Goal: Transaction & Acquisition: Purchase product/service

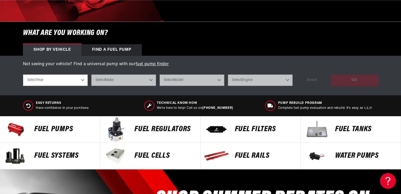
scroll to position [0, 1003]
click at [80, 78] on select "Select Year [DATE] 2022 2021 2020 2019 2018 2017 2016 2015 2014 2013 2012 2011 …" at bounding box center [55, 81] width 65 height 12
select select "1979"
click at [23, 75] on select "Select Year [DATE] 2022 2021 2020 2019 2018 2017 2016 2015 2014 2013 2012 2011 …" at bounding box center [55, 81] width 65 height 12
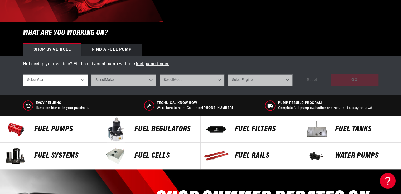
select select "1979"
click at [138, 78] on select "Select Make Buick Chevrolet Oldsmobile [GEOGRAPHIC_DATA]" at bounding box center [123, 81] width 65 height 12
select select "Pontiac"
click at [91, 75] on select "Select Make Buick Chevrolet Oldsmobile [GEOGRAPHIC_DATA]" at bounding box center [123, 81] width 65 height 12
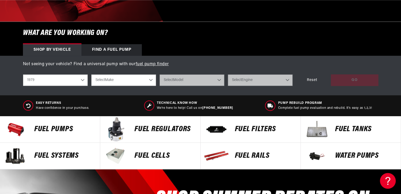
select select "Pontiac"
click at [173, 81] on select "Select Model Firebird" at bounding box center [191, 81] width 65 height 12
select select "Firebird"
click at [159, 75] on select "Select Model Firebird" at bounding box center [191, 81] width 65 height 12
select select "Firebird"
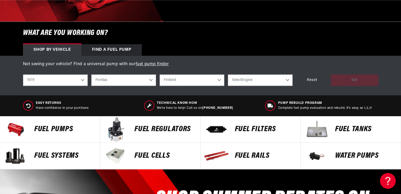
click at [256, 78] on select "Select Engine 3.8L 4.9L 5.0L 5.7L 6.6L" at bounding box center [260, 81] width 65 height 12
click at [144, 80] on select "Buick Chevrolet Oldsmobile Pontiac" at bounding box center [123, 81] width 65 height 12
click at [91, 75] on select "Buick Chevrolet Oldsmobile Pontiac" at bounding box center [123, 81] width 65 height 12
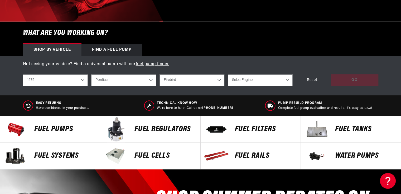
select select "Chevrolet"
click at [199, 78] on select "Select Model C10 Camaro Malibu Monte Carlo Nova" at bounding box center [191, 81] width 65 height 12
select select "Camaro"
click at [159, 75] on select "Select Model C10 Camaro Malibu Monte Carlo Nova" at bounding box center [191, 81] width 65 height 12
select select "Camaro"
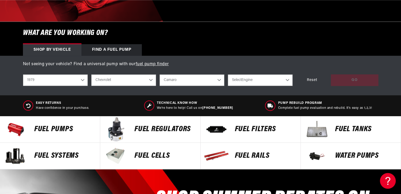
click at [242, 79] on select "Select Engine 4.1L 5.0L 5.7L" at bounding box center [260, 81] width 65 height 12
click at [67, 80] on select "2023 2022 2021 2020 2019 2018 2017 2016 2015 2014 2013 2012 2011 2010 2009 2008…" at bounding box center [55, 81] width 65 height 12
click at [23, 75] on select "2023 2022 2021 2020 2019 2018 2017 2016 2015 2014 2013 2012 2011 2010 2009 2008…" at bounding box center [55, 81] width 65 height 12
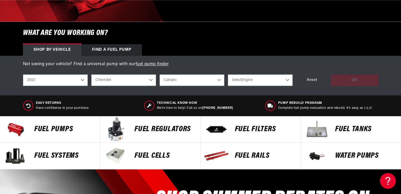
scroll to position [0, 334]
click at [251, 78] on select "Select Engine 3.8L 5.7L" at bounding box center [260, 81] width 65 height 12
click at [51, 78] on select "2023 2022 2021 2020 2019 2018 2017 2016 2015 2014 2013 2012 2011 2010 2009 2008…" at bounding box center [55, 81] width 65 height 12
click at [23, 75] on select "2023 2022 2021 2020 2019 2018 2017 2016 2015 2014 2013 2012 2011 2010 2009 2008…" at bounding box center [55, 81] width 65 height 12
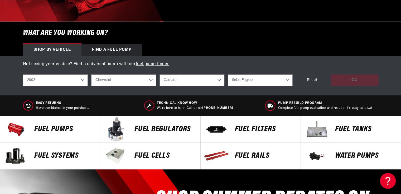
select select "2014"
click at [251, 80] on select "Select Engine 3.6L 6.2L 7.0L" at bounding box center [260, 81] width 65 height 12
select select "6.2L"
click at [228, 75] on select "Select Engine 3.6L 6.2L 7.0L" at bounding box center [260, 81] width 65 height 12
select select "6.2L"
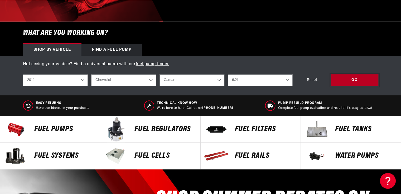
click at [346, 80] on div "GO" at bounding box center [354, 81] width 47 height 12
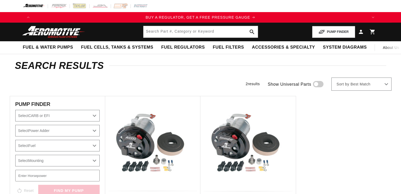
select select "2014"
select select "6.2L"
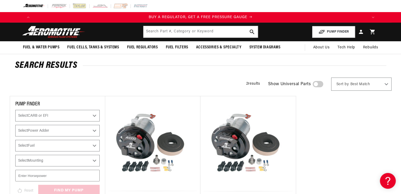
click at [90, 115] on select "Select CARB or EFI Carbureted Fuel Injected" at bounding box center [57, 116] width 84 height 12
select select "Fuel-Injected"
click at [15, 110] on select "Select CARB or EFI Carbureted Fuel Injected" at bounding box center [57, 116] width 84 height 12
select select "CarbOrEFI"
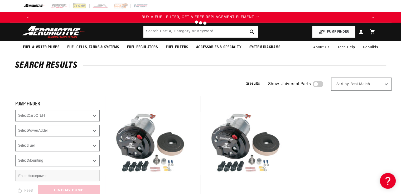
click at [84, 133] on div at bounding box center [200, 97] width 401 height 194
checkbox input "true"
select select "Fuel-Injected"
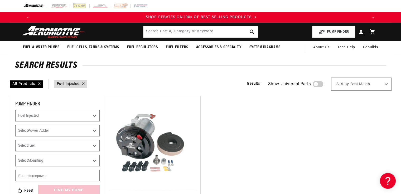
scroll to position [0, 668]
click at [84, 130] on select "Select Power Adder No - Naturally Aspirated Yes - Forced Induction" at bounding box center [57, 131] width 84 height 12
select select "No-Naturally-Aspirated"
click at [15, 125] on select "Select Power Adder No - Naturally Aspirated Yes - Forced Induction" at bounding box center [57, 131] width 84 height 12
select select "CarbOrEFI"
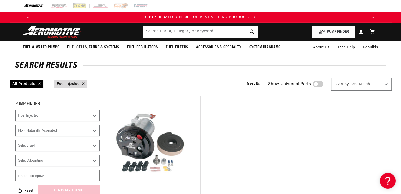
select select "PowerAdder"
checkbox input "true"
select select "Fuel-Injected"
select select "No-Naturally-Aspirated"
click at [74, 146] on select "Select Fuel E85 Gas" at bounding box center [57, 146] width 84 height 12
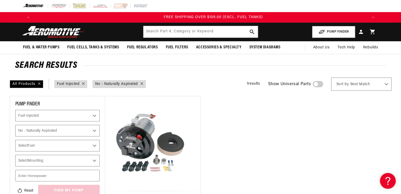
scroll to position [0, 1003]
select select "Gas"
click at [15, 140] on select "Select Fuel E85 Gas" at bounding box center [57, 146] width 84 height 12
select select "CarbOrEFI"
select select "PowerAdder"
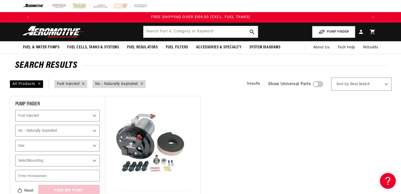
select select "Fuel"
checkbox input "true"
select select "Fuel-Injected"
select select "No-Naturally-Aspirated"
select select "Gas"
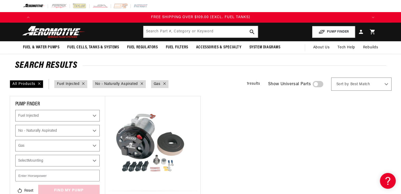
click at [71, 162] on select "Select Mounting In-Tank" at bounding box center [57, 161] width 84 height 12
select select "In-Tank"
click at [15, 155] on select "Select Mounting In-Tank" at bounding box center [57, 161] width 84 height 12
checkbox input "true"
select select "Fuel-Injected"
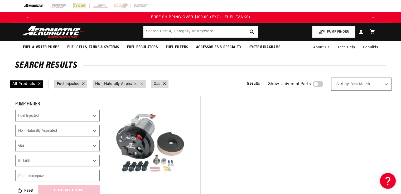
select select "No-Naturally-Aspirated"
select select "Gas"
select select "In-Tank"
click at [69, 176] on input "number" at bounding box center [57, 176] width 84 height 12
type input "630"
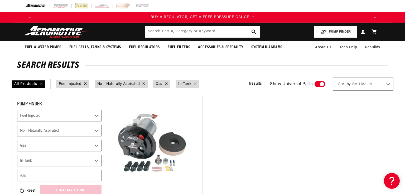
select select "Fuel-Injected"
select select "No-Naturally-Aspirated"
select select "Gas"
select select "In-Tank"
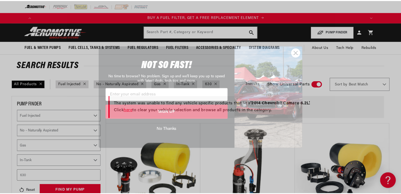
scroll to position [0, 334]
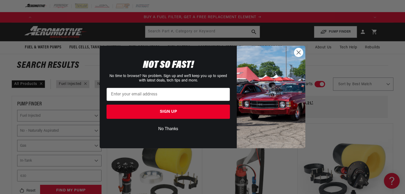
click at [298, 53] on circle "Close dialog" at bounding box center [298, 52] width 9 height 9
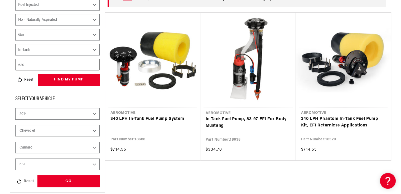
scroll to position [0, 668]
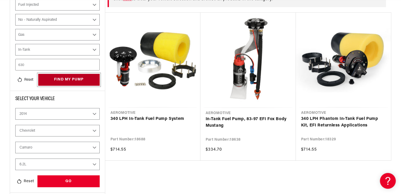
click at [65, 77] on button "find my pump" at bounding box center [68, 80] width 61 height 12
select select "Fuel-Injected"
select select "No-Naturally-Aspirated"
select select "Gas"
select select "In-Tank"
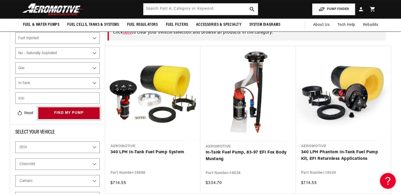
click at [60, 112] on button "find my pump" at bounding box center [68, 114] width 61 height 12
select select "Fuel-Injected"
select select "No-Naturally-Aspirated"
select select "Gas"
select select "In-Tank"
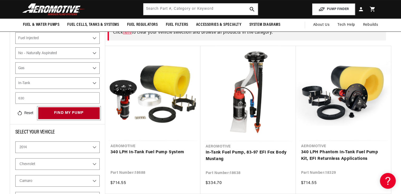
scroll to position [0, 334]
click at [60, 112] on button "find my pump" at bounding box center [68, 114] width 61 height 12
select select "Fuel-Injected"
select select "No-Naturally-Aspirated"
select select "Gas"
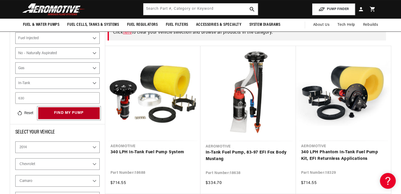
select select "In-Tank"
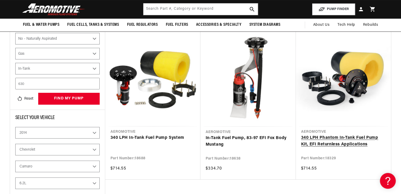
click at [353, 135] on link "340 LPH Phantom In-Tank Fuel Pump Kit, EFI Returnless Applications" at bounding box center [343, 141] width 85 height 13
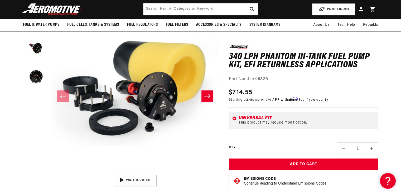
drag, startPoint x: 402, startPoint y: 18, endPoint x: 405, endPoint y: 48, distance: 29.7
click at [401, 48] on html "Skip to content Your cart Your cart is empty Loading... You may also like Subto…" at bounding box center [200, 30] width 401 height 194
click at [33, 48] on button "Load image 2 in gallery view" at bounding box center [36, 48] width 26 height 26
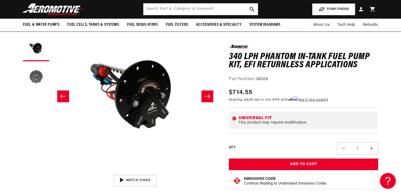
click at [36, 77] on button "Load image 3 in gallery view" at bounding box center [36, 77] width 26 height 26
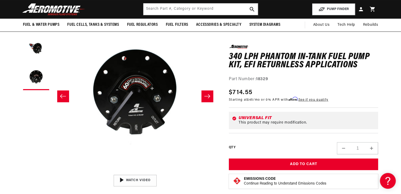
click at [45, 114] on slider-component "Gallery Viewer" at bounding box center [36, 96] width 26 height 181
click at [205, 99] on icon "Slide right" at bounding box center [207, 96] width 6 height 5
click at [47, 131] on slider-component "Gallery Viewer" at bounding box center [36, 96] width 26 height 181
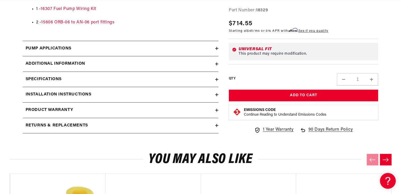
click at [215, 93] on summary "Installation Instructions" at bounding box center [120, 94] width 195 height 15
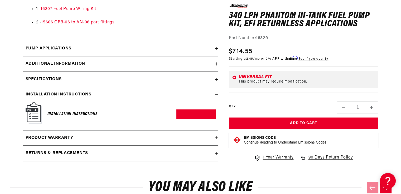
click at [216, 77] on summary "Specifications" at bounding box center [120, 79] width 195 height 15
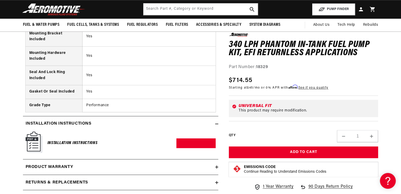
scroll to position [821, 0]
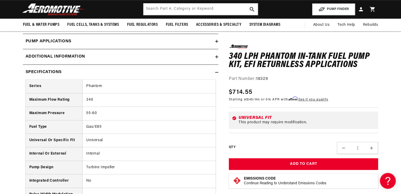
click at [219, 72] on div "0.0 star rating Write a review 340 LPH Phantom In-Tank Fuel Pump Kit, EFI Retur…" at bounding box center [298, 76] width 160 height 965
click at [217, 72] on icon at bounding box center [216, 72] width 3 height 0
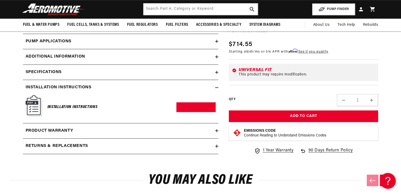
click at [215, 59] on summary "Additional information" at bounding box center [120, 56] width 195 height 15
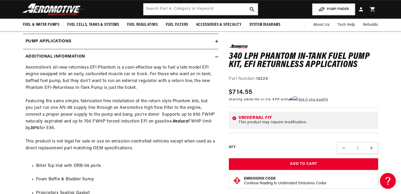
click at [217, 57] on icon at bounding box center [216, 57] width 3 height 0
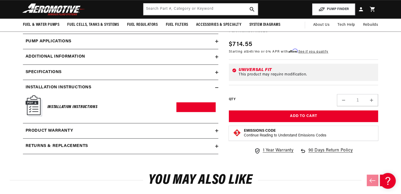
click at [216, 42] on icon at bounding box center [216, 41] width 3 height 3
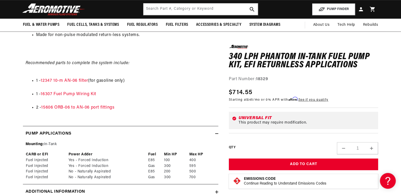
scroll to position [386, 0]
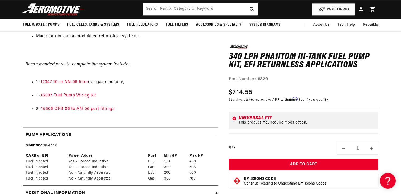
drag, startPoint x: 400, startPoint y: 70, endPoint x: 400, endPoint y: 62, distance: 7.9
click at [82, 95] on link "16307 Fuel Pump Wiring Kit" at bounding box center [69, 96] width 56 height 4
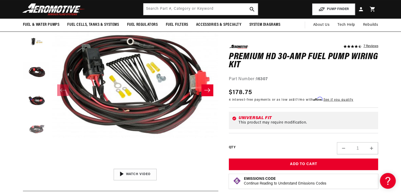
scroll to position [0, 668]
click at [36, 128] on button "Load image 5 in gallery view" at bounding box center [36, 129] width 26 height 26
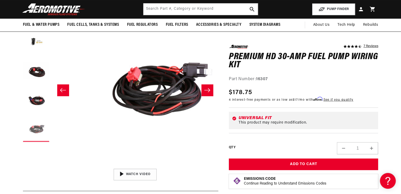
scroll to position [0, 665]
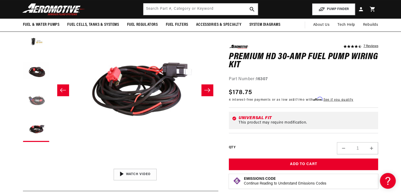
click at [38, 97] on button "Load image 4 in gallery view" at bounding box center [36, 100] width 26 height 26
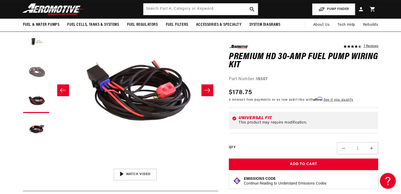
scroll to position [0, 1003]
click at [38, 71] on button "Load image 3 in gallery view" at bounding box center [36, 71] width 26 height 26
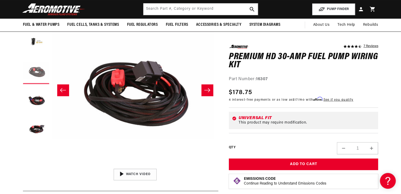
scroll to position [0, 333]
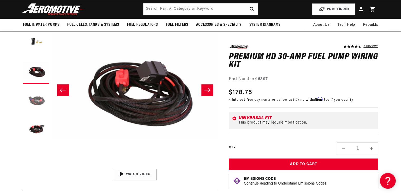
click at [36, 97] on button "Load image 4 in gallery view" at bounding box center [36, 100] width 26 height 26
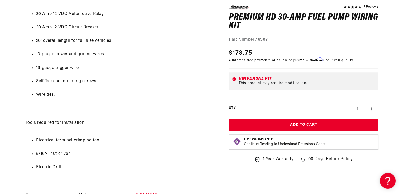
scroll to position [0, 0]
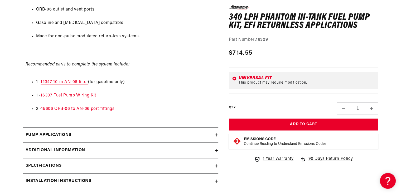
click at [84, 81] on link "12347 10-m AN-06 filter" at bounding box center [64, 82] width 47 height 4
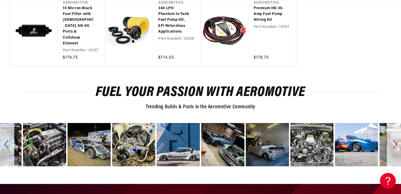
scroll to position [0, 69]
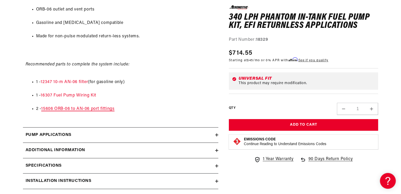
click at [105, 108] on link "15606 ORB-06 to AN-06 port fittings" at bounding box center [77, 109] width 73 height 4
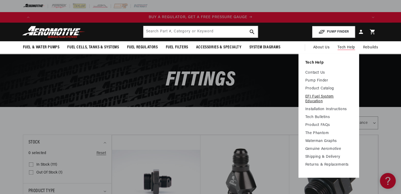
click at [314, 99] on link "EFI Fuel System Education" at bounding box center [328, 99] width 47 height 9
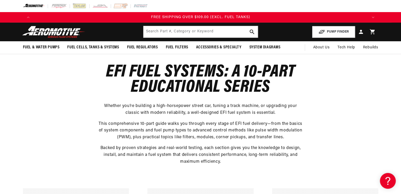
drag, startPoint x: 402, startPoint y: 12, endPoint x: 387, endPoint y: -1, distance: 20.0
click at [387, 0] on html "Skip to content Your cart Your cart is empty Loading... You may also like Subto…" at bounding box center [200, 97] width 401 height 194
